Goal: Task Accomplishment & Management: Manage account settings

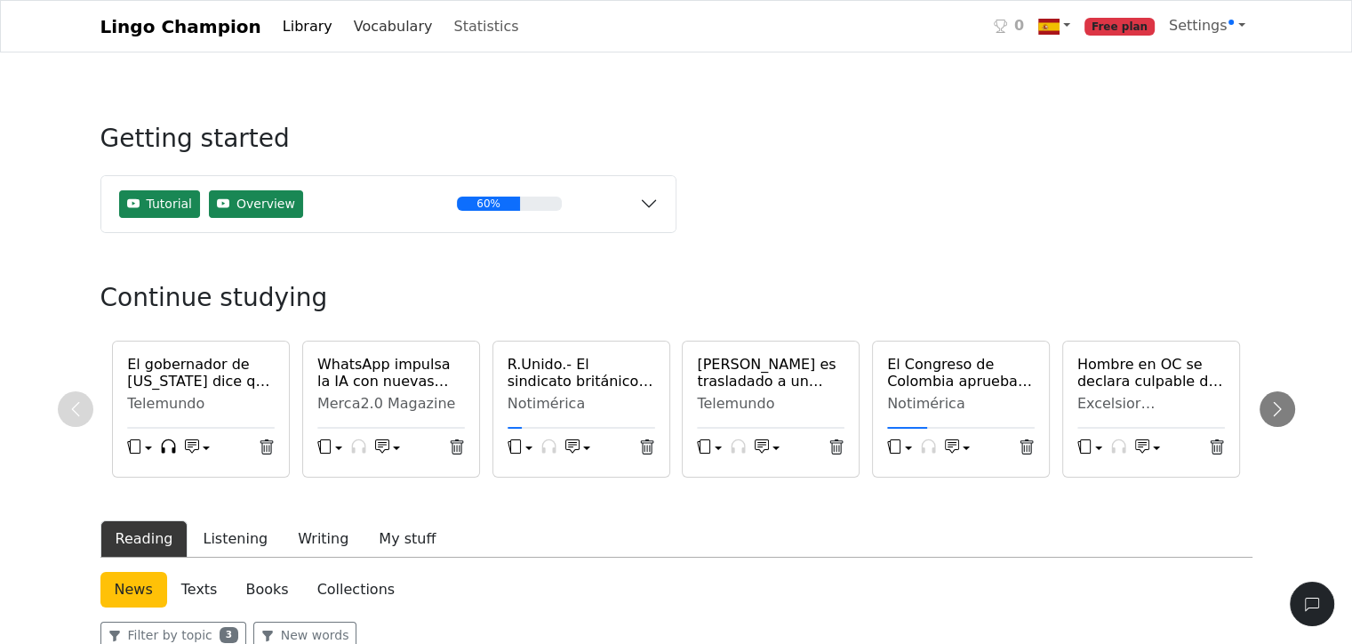
click at [350, 20] on link "Vocabulary" at bounding box center [393, 27] width 93 height 36
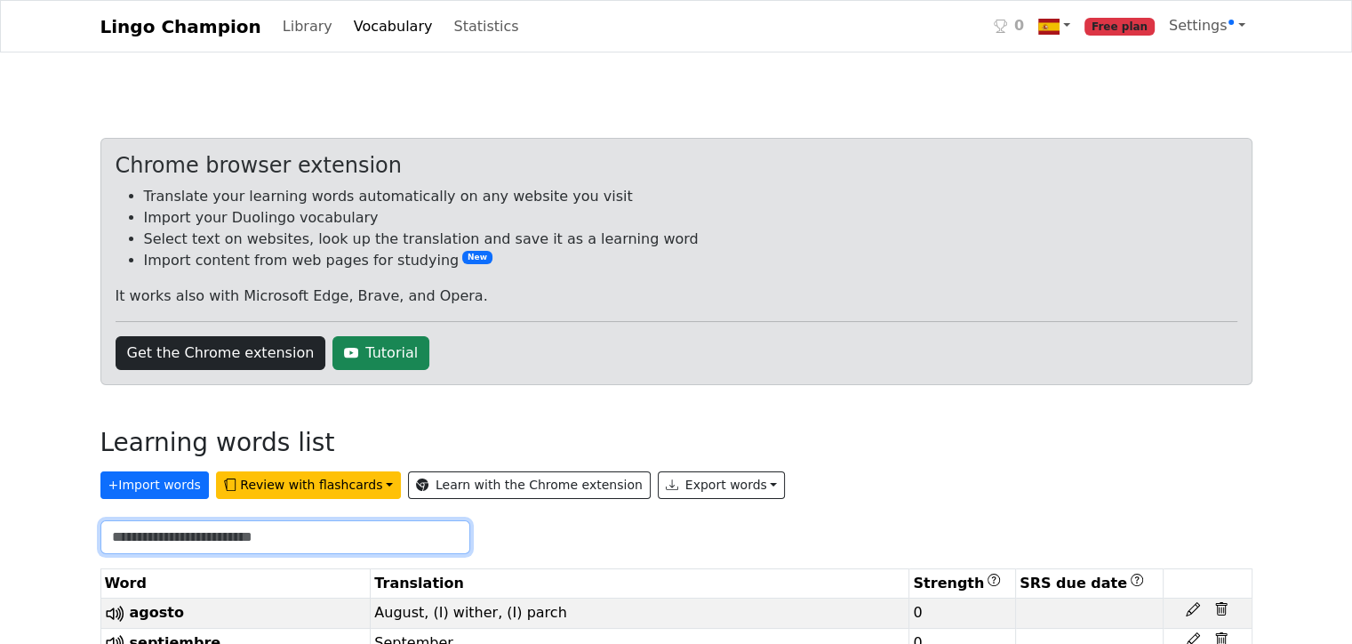
click at [161, 535] on input "text" at bounding box center [285, 537] width 370 height 34
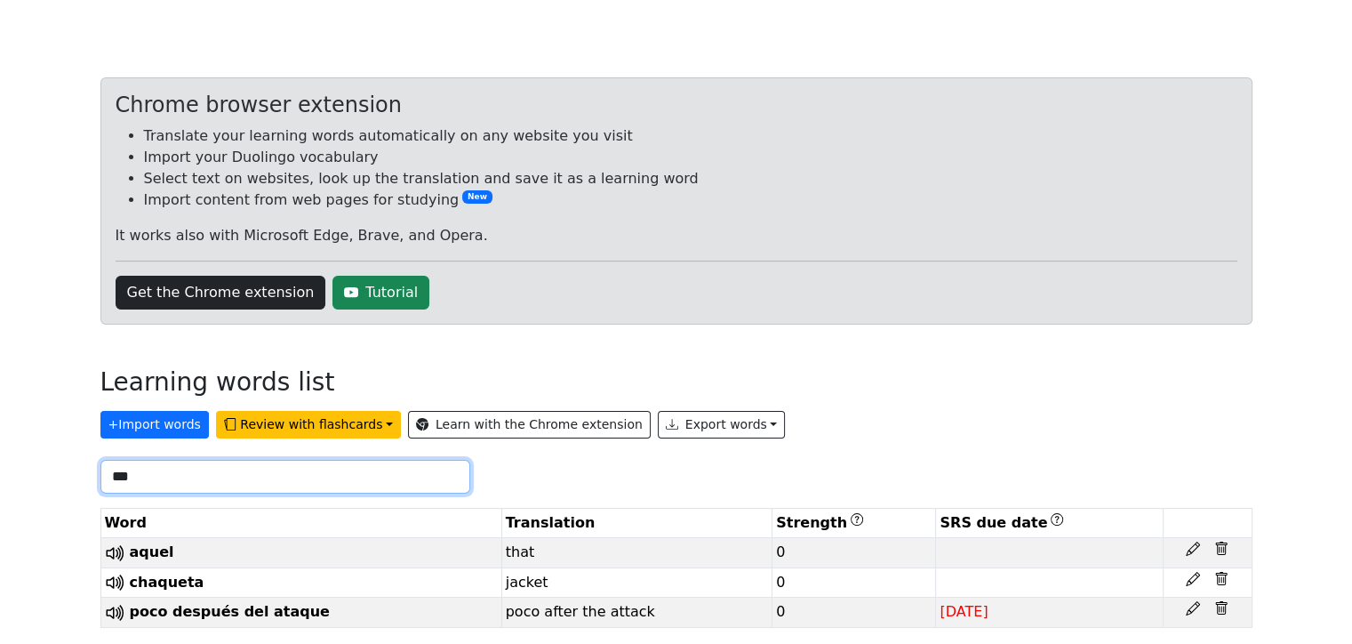
scroll to position [76, 0]
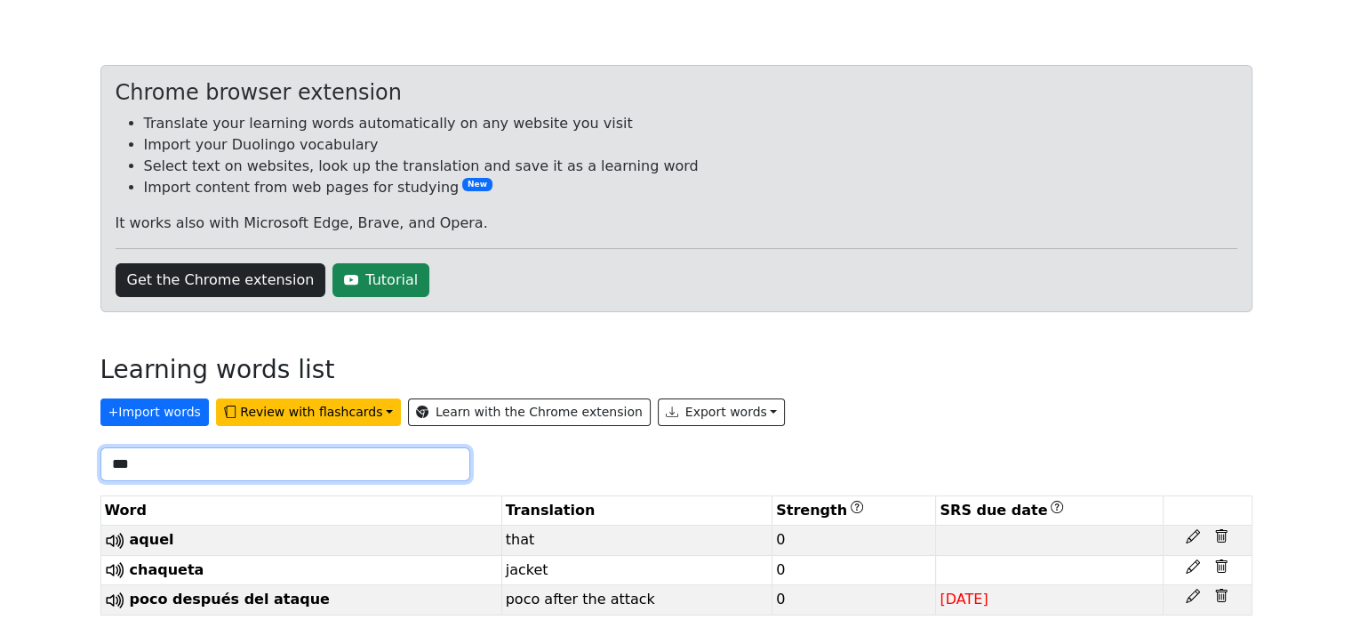
type input "***"
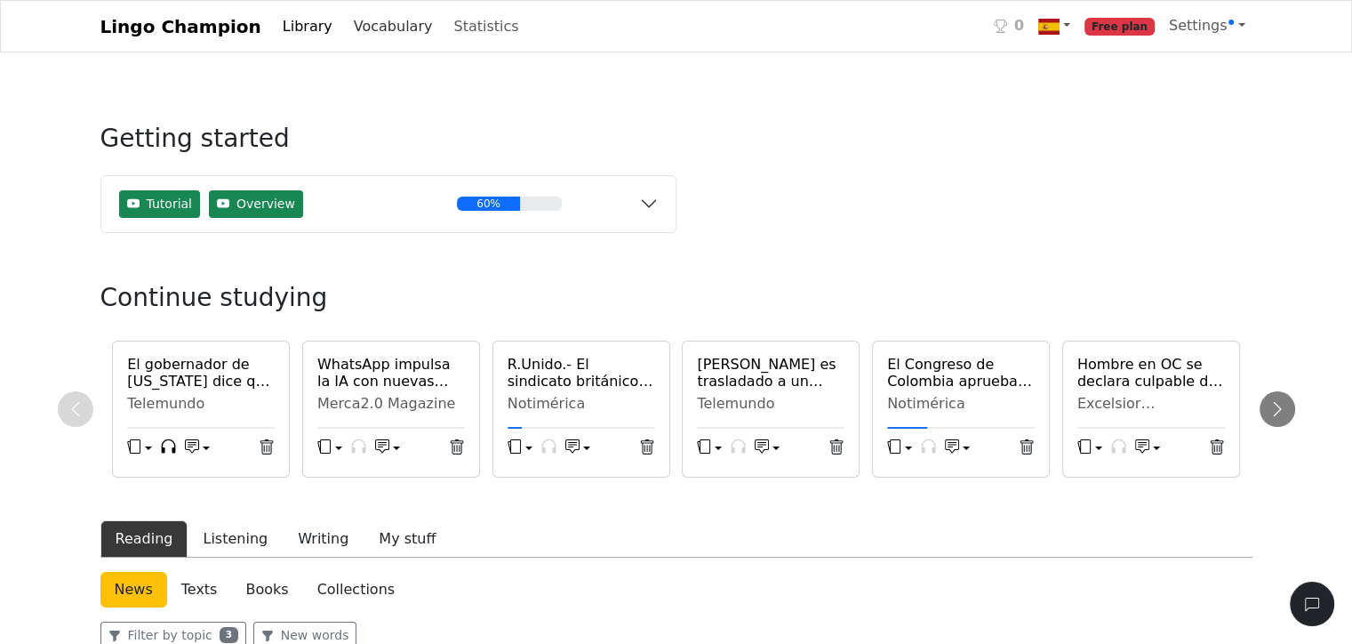
click at [364, 22] on link "Vocabulary" at bounding box center [393, 27] width 93 height 36
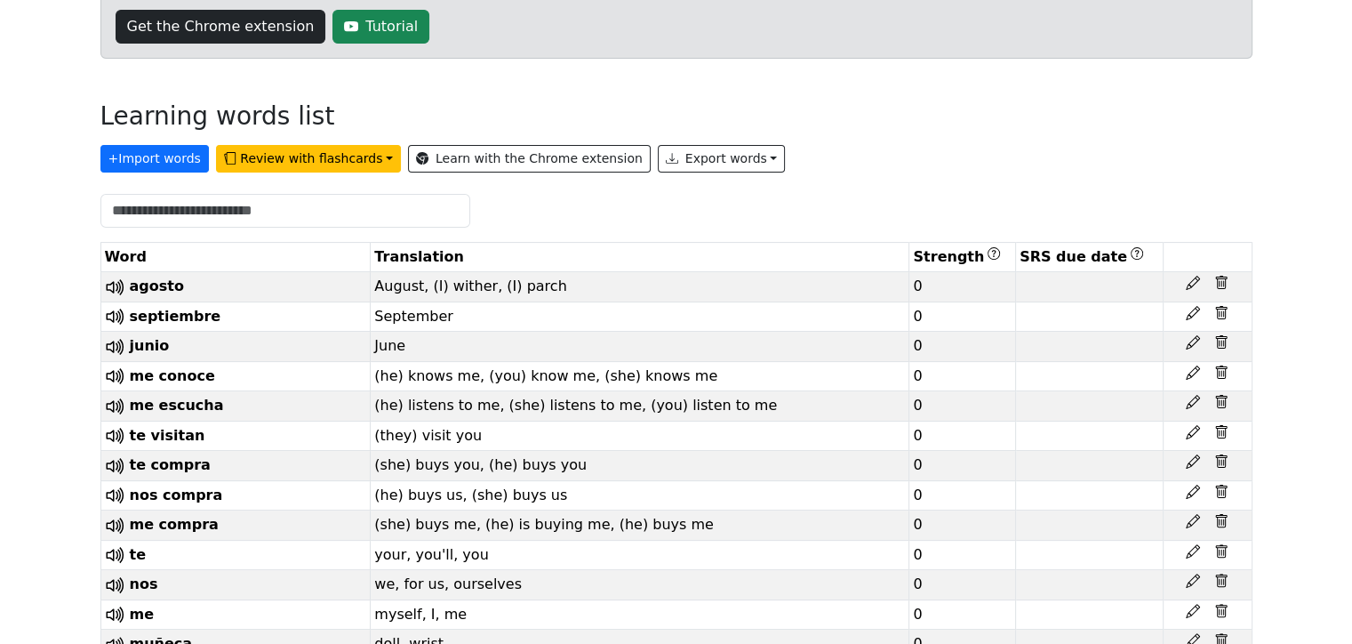
scroll to position [329, 0]
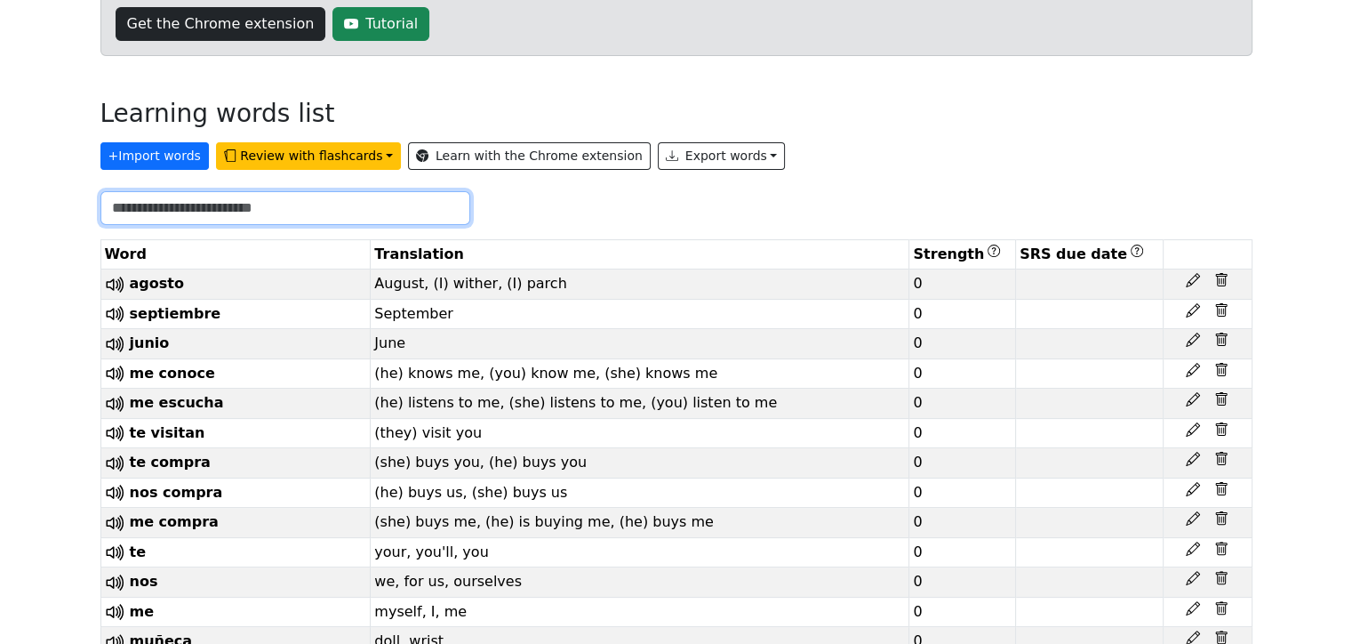
click at [231, 212] on input "text" at bounding box center [285, 208] width 370 height 34
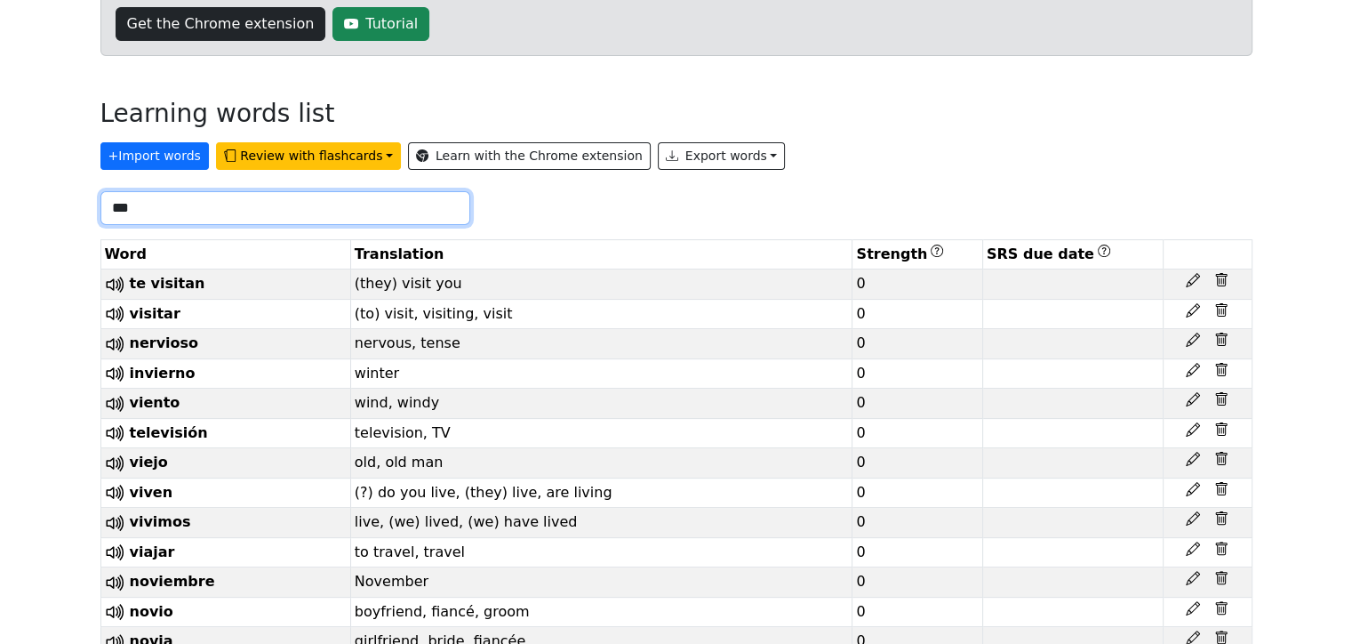
scroll to position [76, 0]
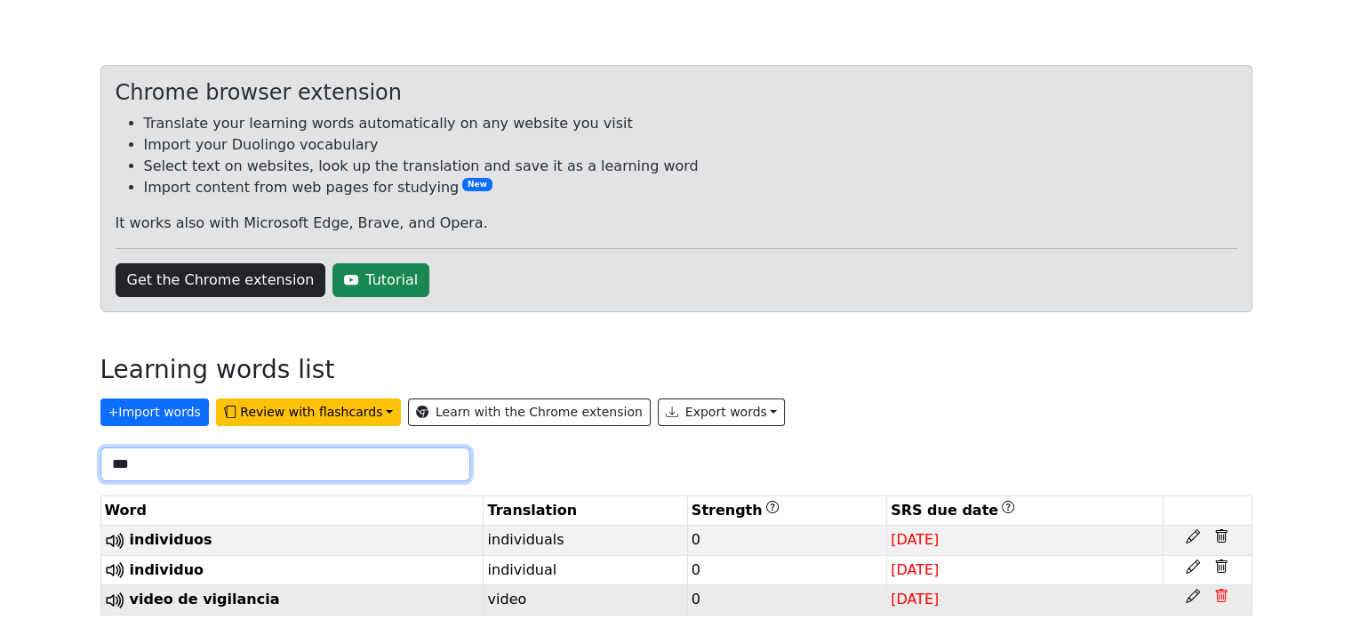
type input "***"
click at [1220, 596] on icon at bounding box center [1221, 597] width 5 height 6
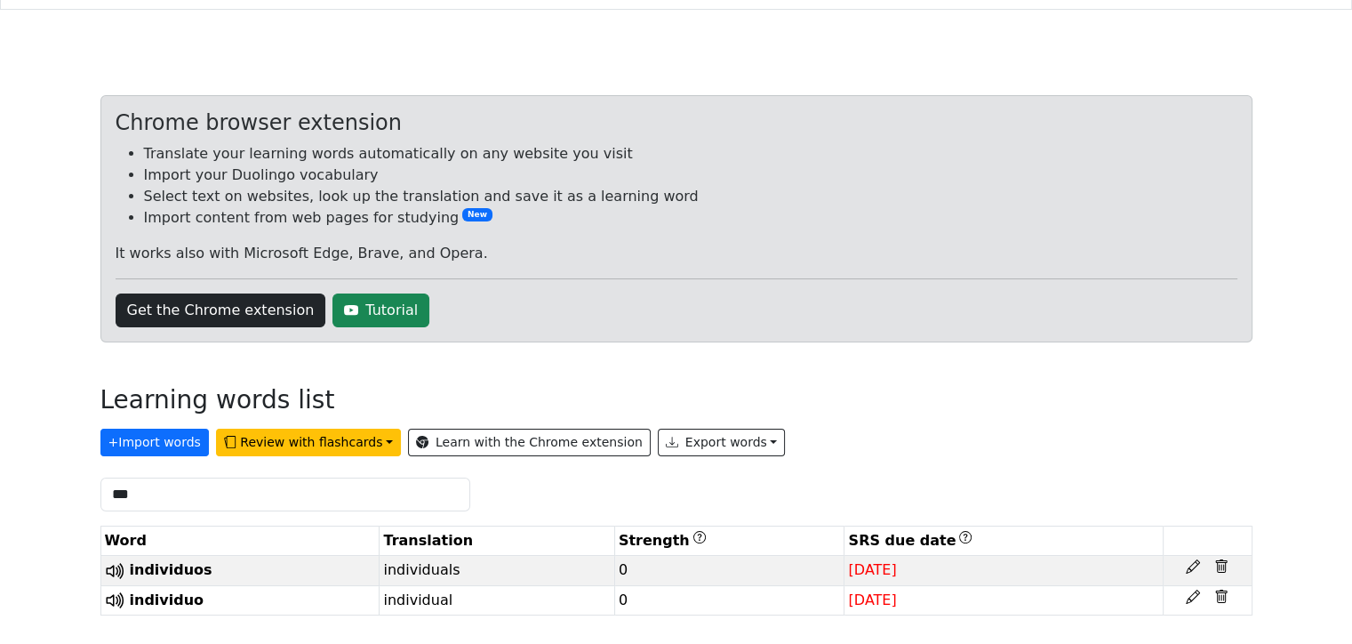
scroll to position [44, 0]
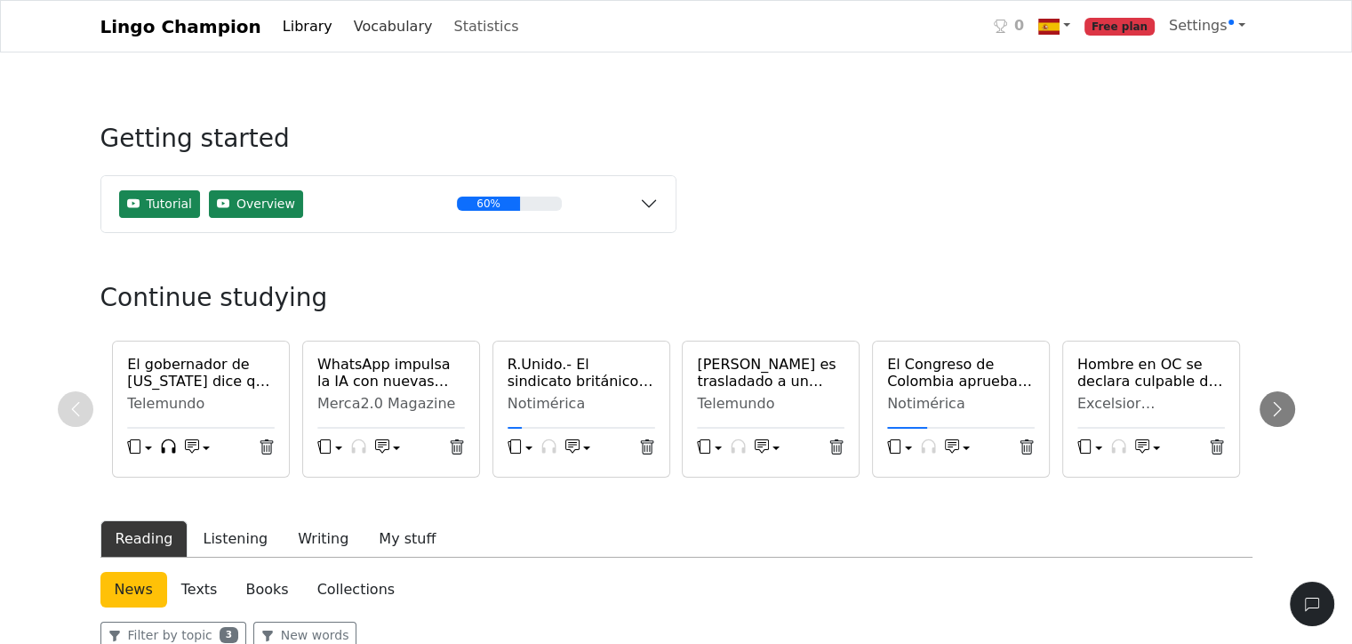
click at [360, 32] on link "Vocabulary" at bounding box center [393, 27] width 93 height 36
